Goal: Transaction & Acquisition: Purchase product/service

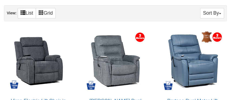
scroll to position [297, 0]
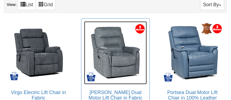
click at [128, 56] on img at bounding box center [115, 52] width 63 height 63
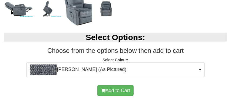
scroll to position [216, 0]
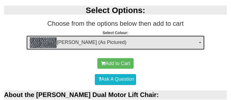
click at [198, 42] on button "Mia Onyx (As Pictured)" at bounding box center [115, 42] width 178 height 15
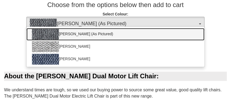
scroll to position [243, 0]
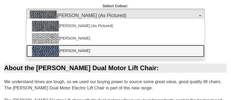
click at [173, 48] on link "Mia Ocean" at bounding box center [116, 51] width 178 height 12
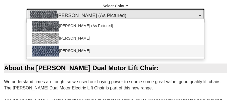
select select "2028"
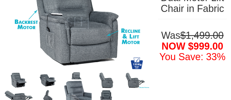
scroll to position [135, 0]
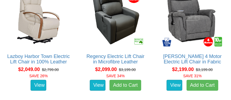
scroll to position [728, 0]
